Goal: Task Accomplishment & Management: Use online tool/utility

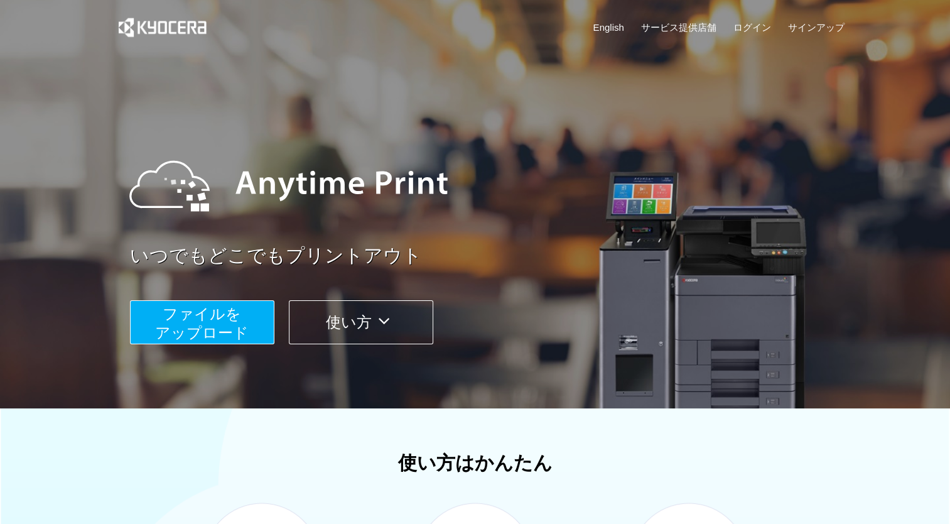
click at [173, 337] on span "ファイルを ​​アップロード" at bounding box center [202, 323] width 94 height 36
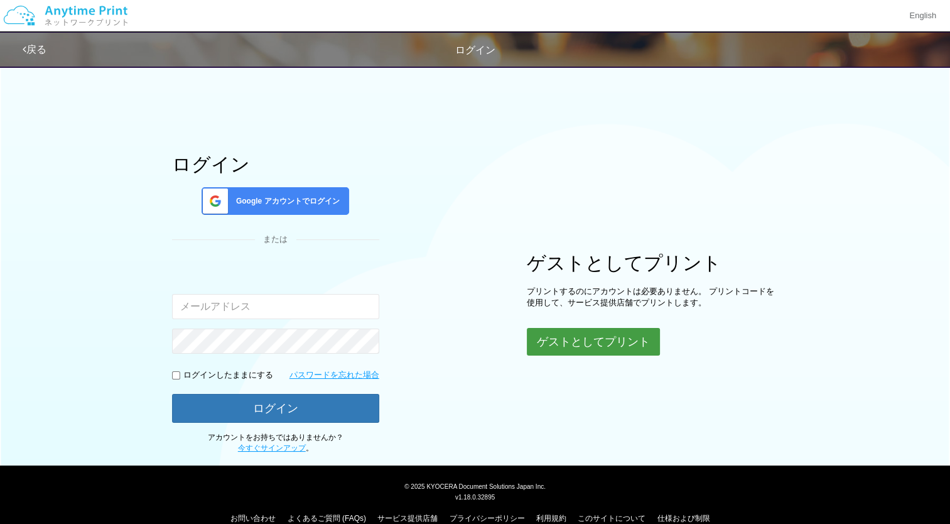
click at [587, 338] on button "ゲストとしてプリント" at bounding box center [593, 342] width 133 height 28
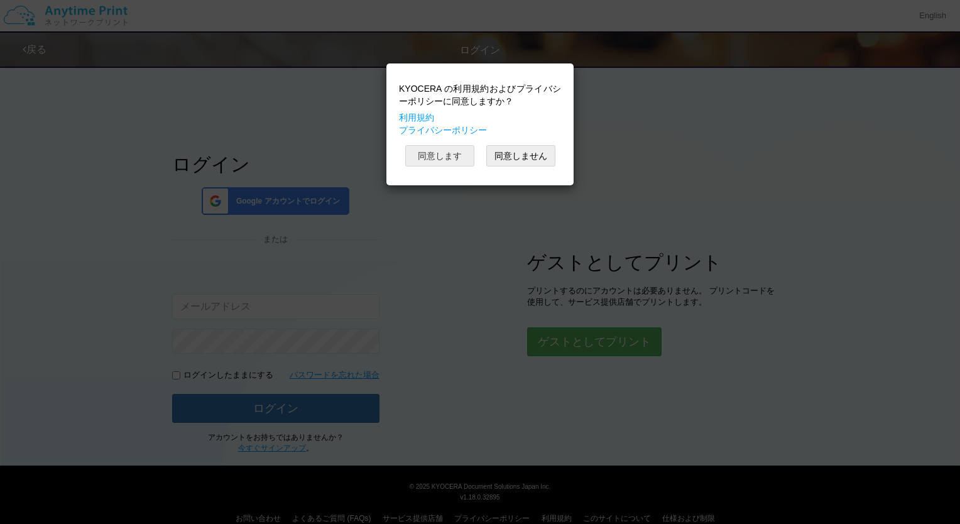
click at [425, 149] on button "同意します" at bounding box center [439, 155] width 69 height 21
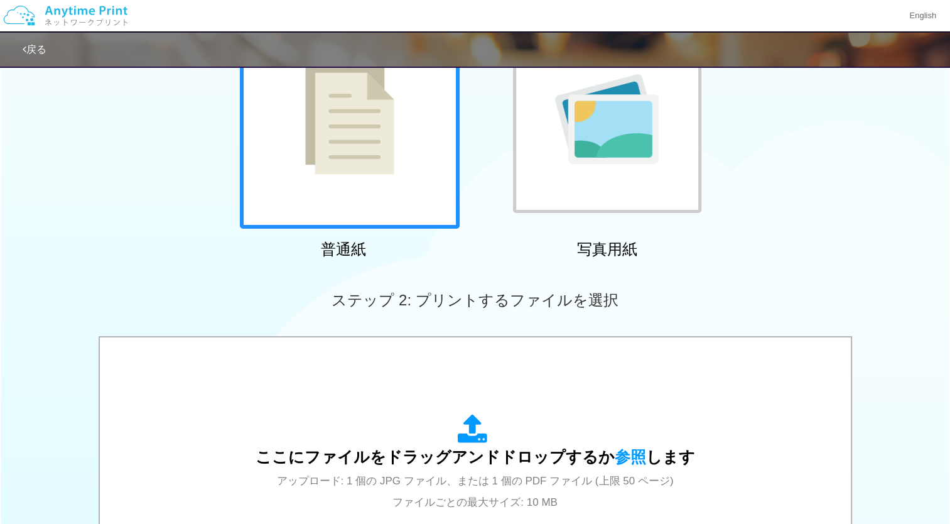
scroll to position [142, 0]
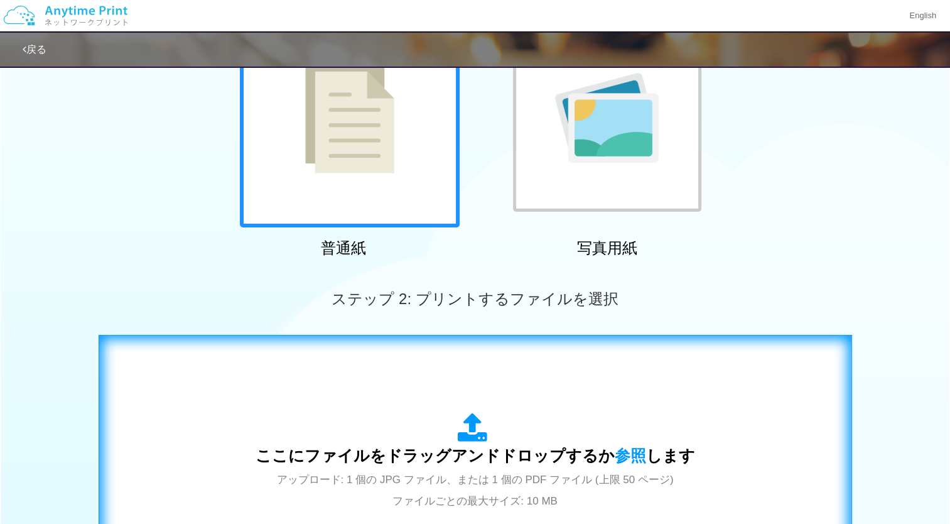
click at [425, 436] on div "ここにファイルをドラッグアンドドロップするか 参照 します アップロード: 1 個の JPG ファイル、または 1 個の PDF ファイル (上限 50 ペー…" at bounding box center [476, 462] width 440 height 98
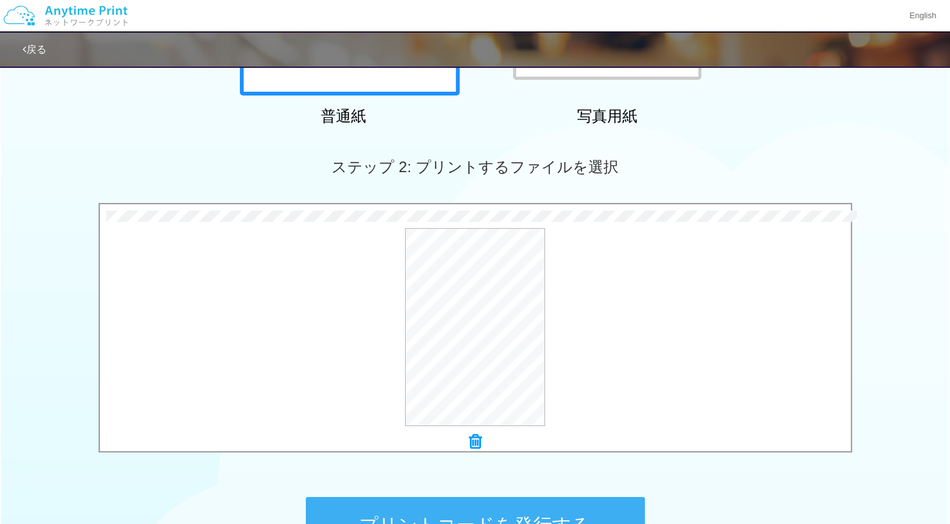
scroll to position [332, 0]
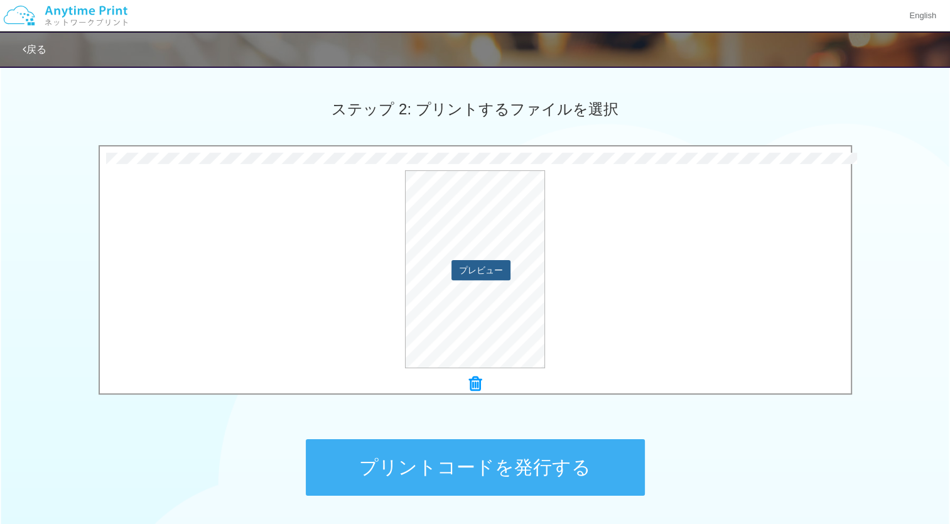
click at [489, 268] on button "プレビュー" at bounding box center [481, 270] width 59 height 20
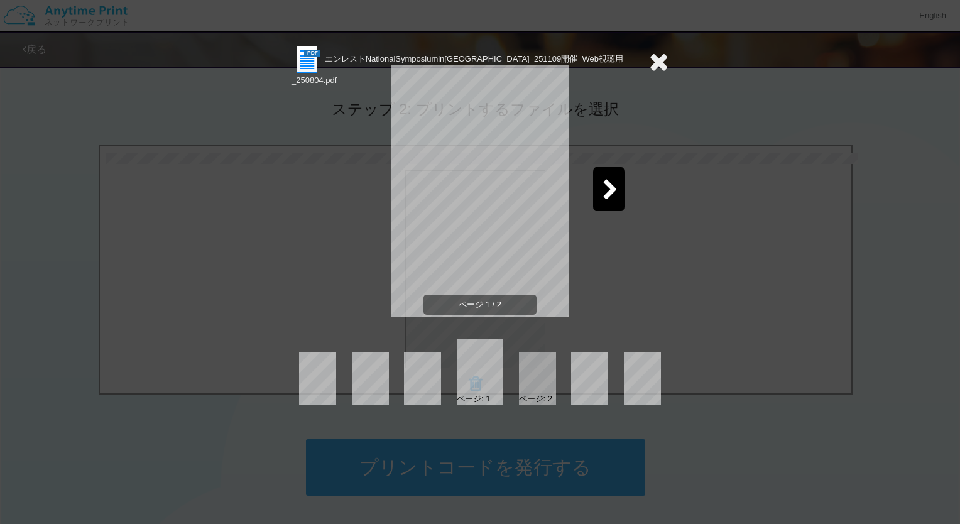
click at [599, 188] on div at bounding box center [608, 189] width 31 height 44
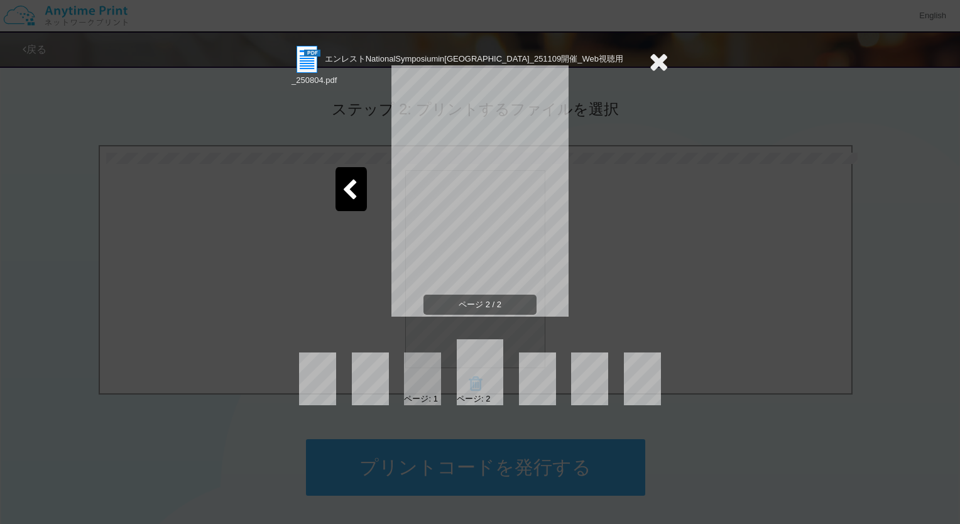
click at [660, 64] on icon at bounding box center [658, 61] width 19 height 25
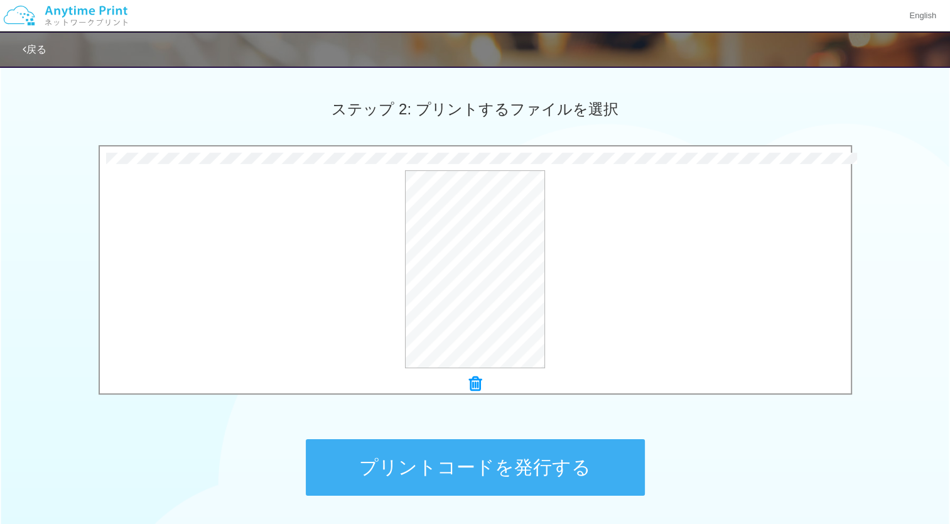
scroll to position [431, 0]
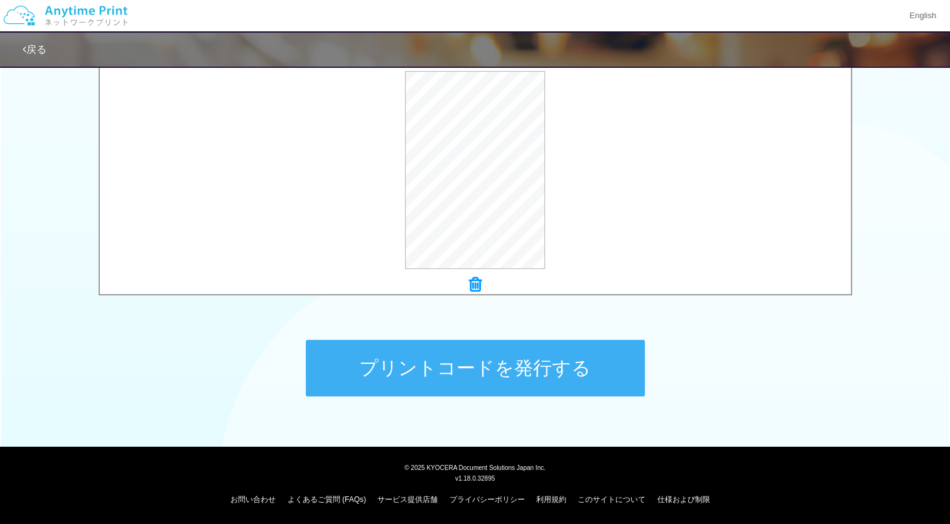
click at [494, 363] on button "プリントコードを発行する" at bounding box center [475, 368] width 339 height 57
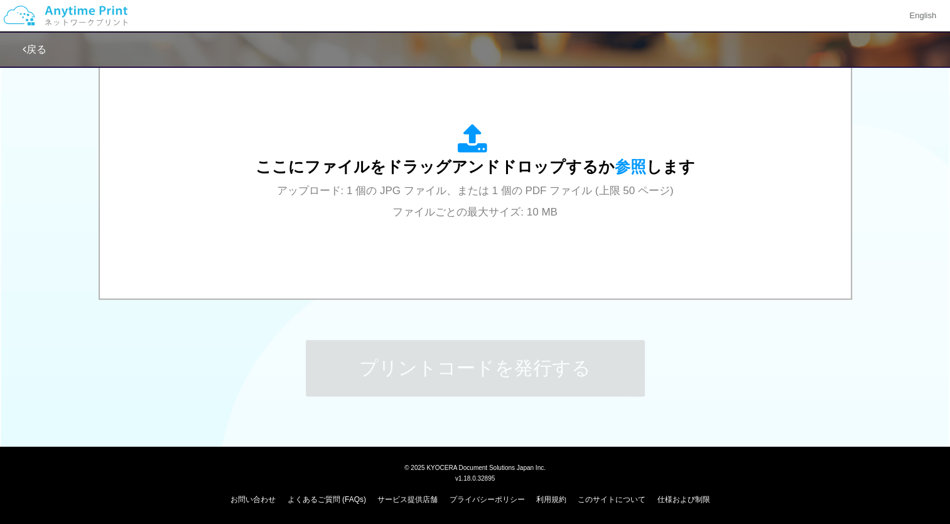
scroll to position [0, 0]
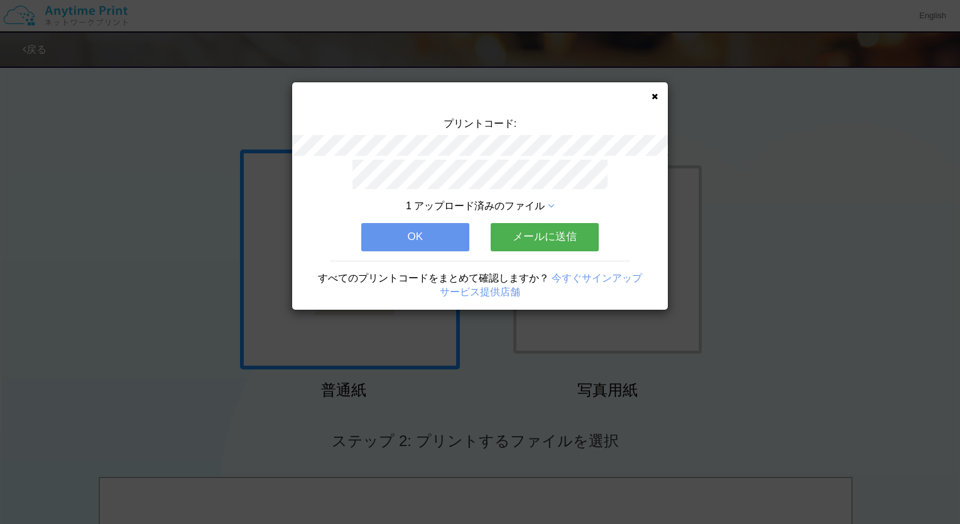
click at [525, 246] on div "1 アップロード済みのファイル OK メールに送信 すべてのプリントコードをまとめて確認しますか？ 今すぐサインアップ サービス提供店舗" at bounding box center [480, 235] width 376 height 150
click at [529, 241] on button "メールに送信" at bounding box center [544, 237] width 108 height 28
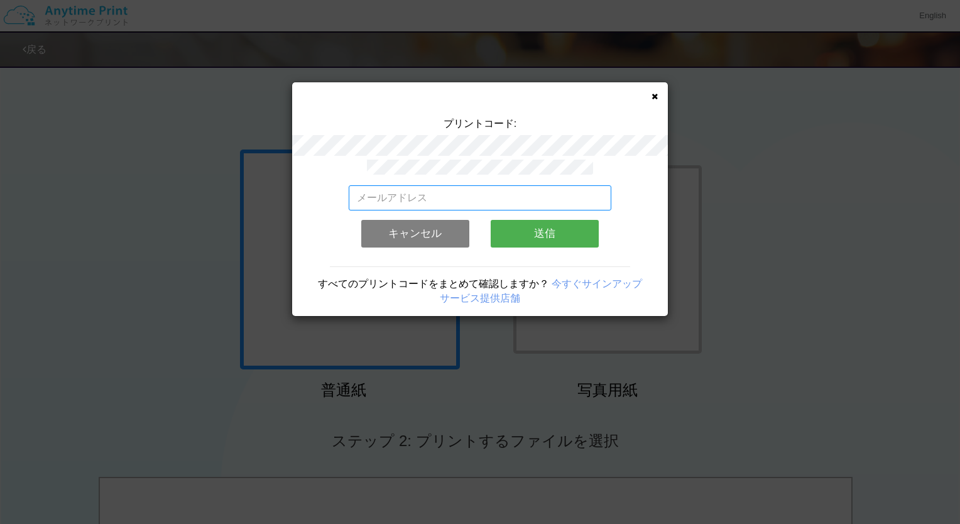
click at [472, 204] on input "email" at bounding box center [480, 197] width 263 height 25
type input "[EMAIL_ADDRESS][DOMAIN_NAME]"
click at [557, 220] on button "送信" at bounding box center [544, 234] width 108 height 28
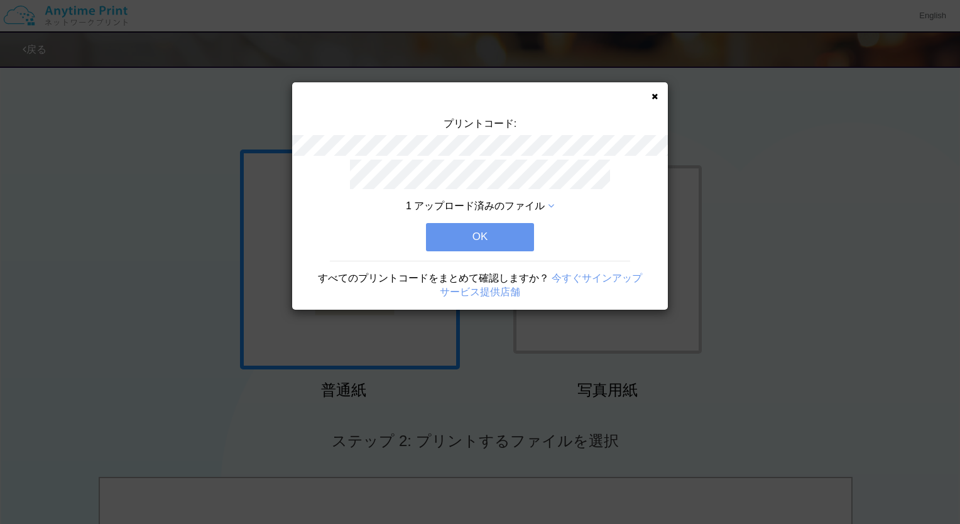
drag, startPoint x: 475, startPoint y: 225, endPoint x: 467, endPoint y: 228, distance: 9.1
click at [467, 228] on button "OK" at bounding box center [480, 237] width 108 height 28
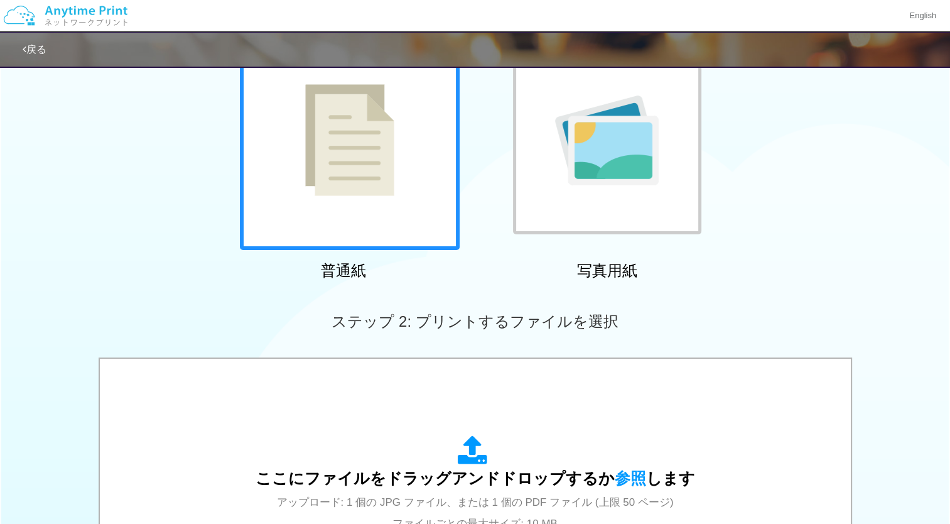
scroll to position [153, 0]
